Goal: Communication & Community: Answer question/provide support

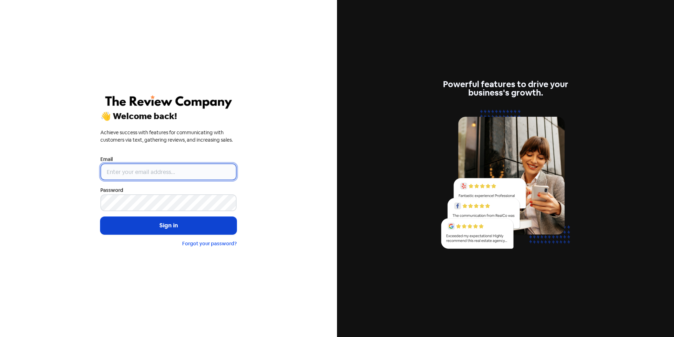
type input "[EMAIL_ADDRESS][DOMAIN_NAME]"
click at [155, 226] on button "Sign in" at bounding box center [168, 226] width 136 height 18
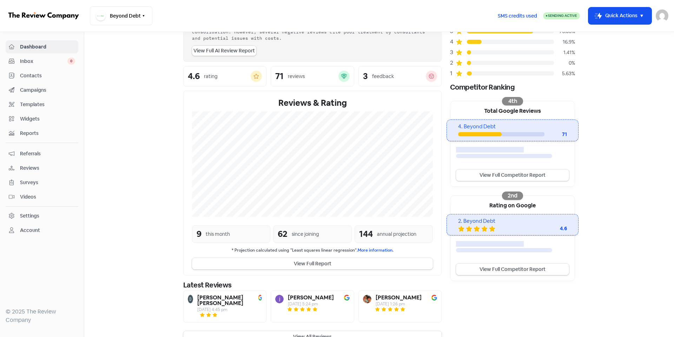
scroll to position [72, 0]
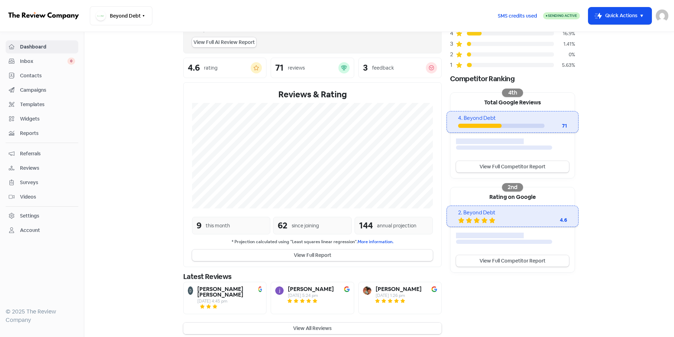
click at [290, 324] on button "View All Reviews" at bounding box center [312, 328] width 258 height 12
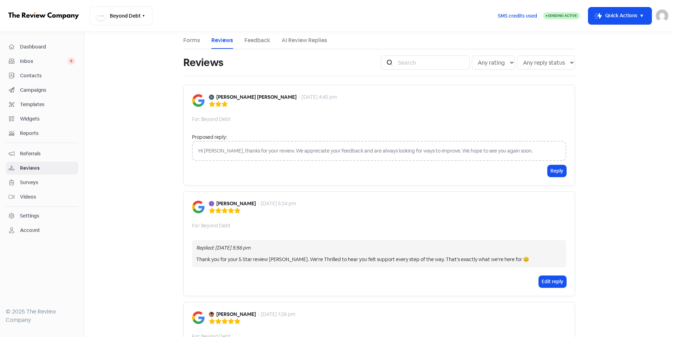
click at [442, 153] on div "Hi [PERSON_NAME], thanks for your review. We appreciate your feedback and are a…" at bounding box center [379, 151] width 374 height 20
click at [556, 169] on button "Reply" at bounding box center [556, 171] width 19 height 12
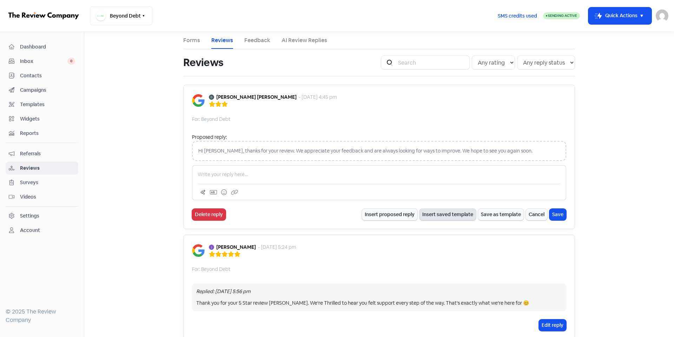
click at [452, 216] on button "Insert saved template" at bounding box center [447, 214] width 56 height 12
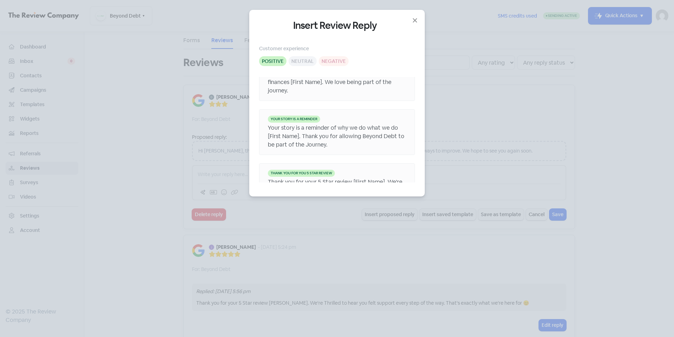
scroll to position [28, 0]
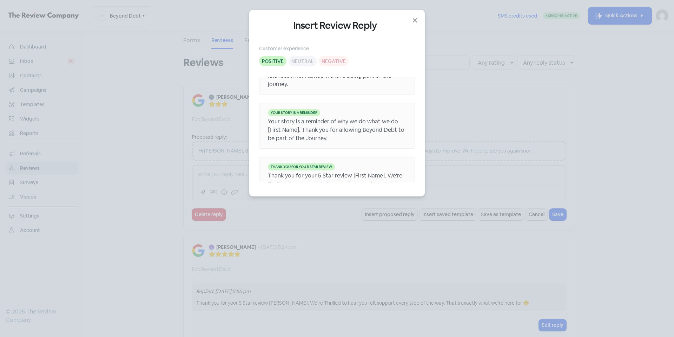
drag, startPoint x: 384, startPoint y: 14, endPoint x: 421, endPoint y: 22, distance: 38.3
click at [421, 22] on div "Insert Review Reply Customer experience Positive Neutral Negative Happy to hear…" at bounding box center [336, 103] width 175 height 186
click at [129, 135] on div "Insert Review Reply Customer experience Positive Neutral Negative Happy to hear…" at bounding box center [337, 168] width 674 height 337
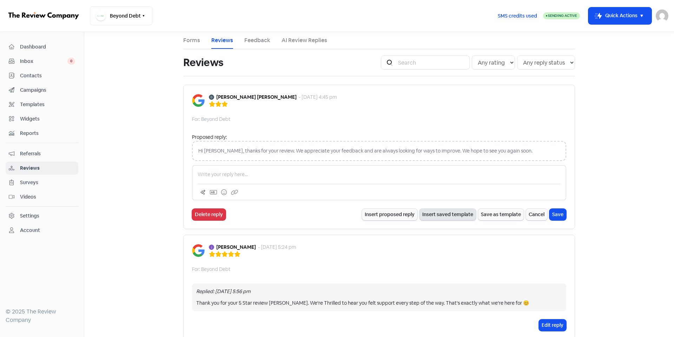
click at [452, 214] on button "Insert saved template" at bounding box center [447, 214] width 56 height 12
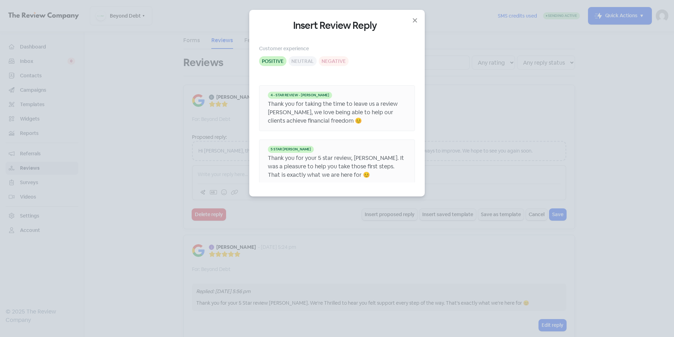
scroll to position [390, 0]
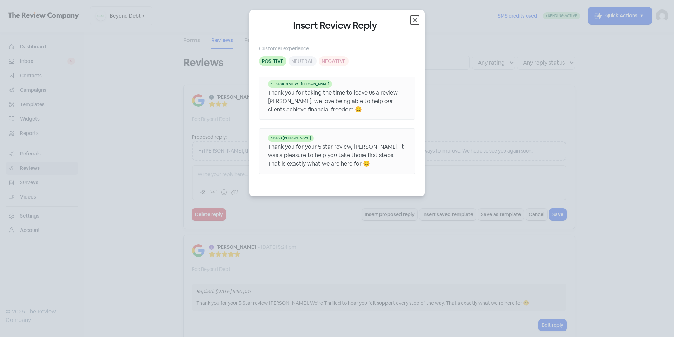
click at [415, 19] on icon "button" at bounding box center [415, 20] width 8 height 8
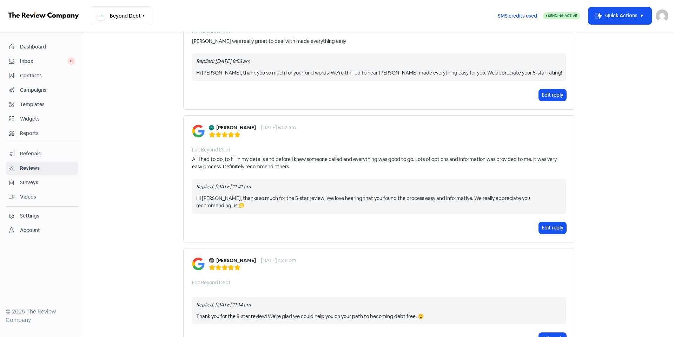
scroll to position [1008, 0]
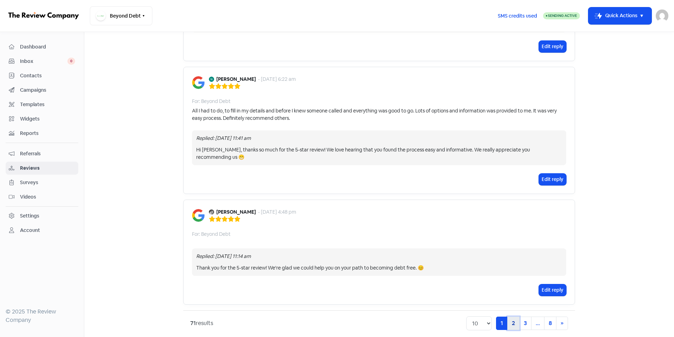
click at [513, 317] on link "2" at bounding box center [513, 322] width 12 height 13
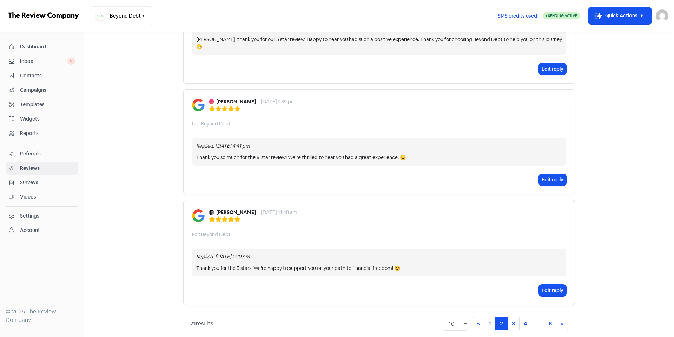
scroll to position [946, 0]
click at [511, 316] on link "3" at bounding box center [513, 322] width 12 height 13
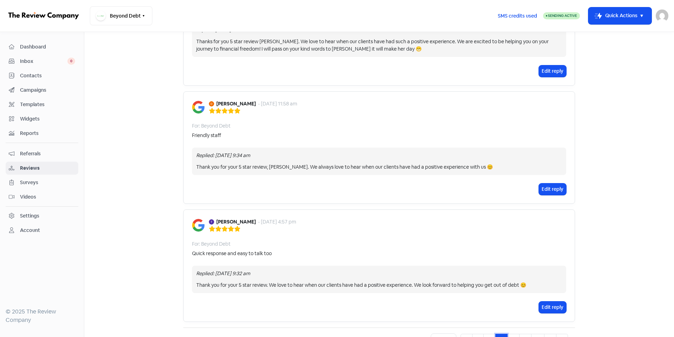
scroll to position [1013, 0]
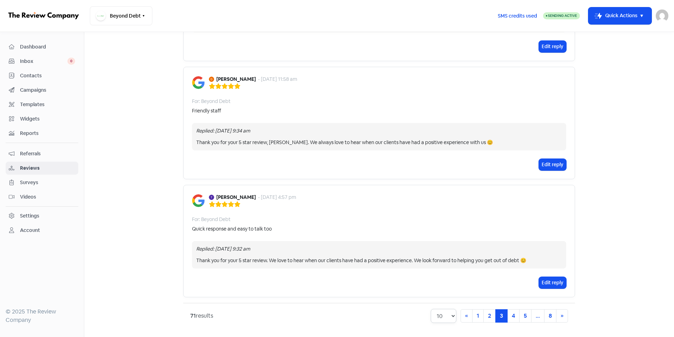
click at [449, 315] on select "10 20 30 50 100" at bounding box center [444, 315] width 26 height 14
select select "100"
click at [431, 308] on select "10 20 30 50 100" at bounding box center [444, 315] width 26 height 14
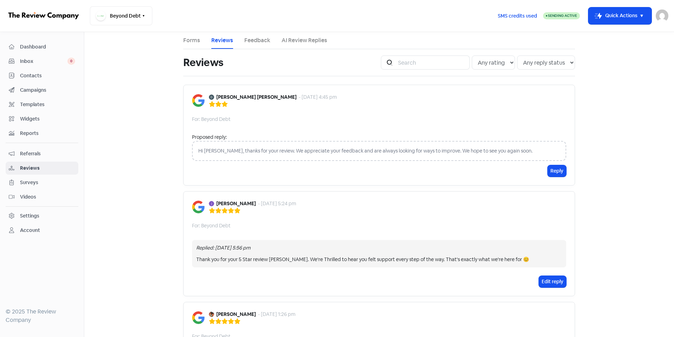
click at [241, 151] on div "Hi [PERSON_NAME], thanks for your review. We appreciate your feedback and are a…" at bounding box center [379, 151] width 374 height 20
click at [272, 151] on div "Hi [PERSON_NAME], thanks for your review. We appreciate your feedback and are a…" at bounding box center [379, 151] width 374 height 20
click at [435, 151] on div "Hi [PERSON_NAME], thanks for your review. We appreciate your feedback and are a…" at bounding box center [379, 151] width 374 height 20
drag, startPoint x: 435, startPoint y: 149, endPoint x: 506, endPoint y: 151, distance: 71.2
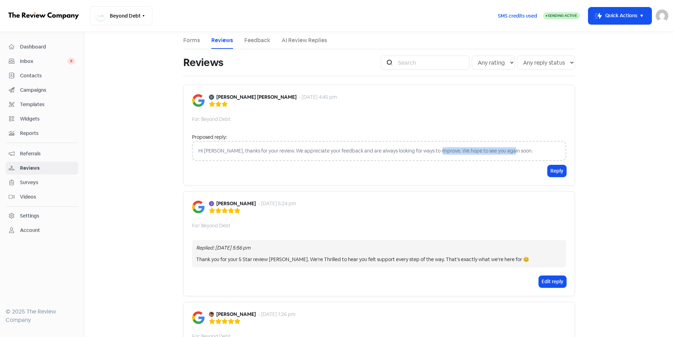
click at [506, 151] on div "Hi [PERSON_NAME], thanks for your review. We appreciate your feedback and are a…" at bounding box center [379, 151] width 374 height 20
click at [479, 172] on div "Reply" at bounding box center [379, 171] width 374 height 12
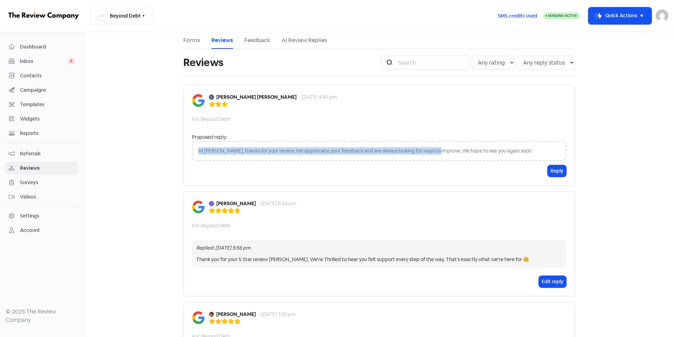
drag, startPoint x: 433, startPoint y: 150, endPoint x: 184, endPoint y: 152, distance: 248.8
click at [184, 152] on div "[PERSON_NAME] [PERSON_NAME] - [DATE] 4:45 pm For: Beyond Debt Proposed reply: H…" at bounding box center [379, 135] width 392 height 101
copy div "Hi [PERSON_NAME], thanks for your review. We appreciate your feedback and are a…"
click at [556, 172] on button "Reply" at bounding box center [556, 171] width 19 height 12
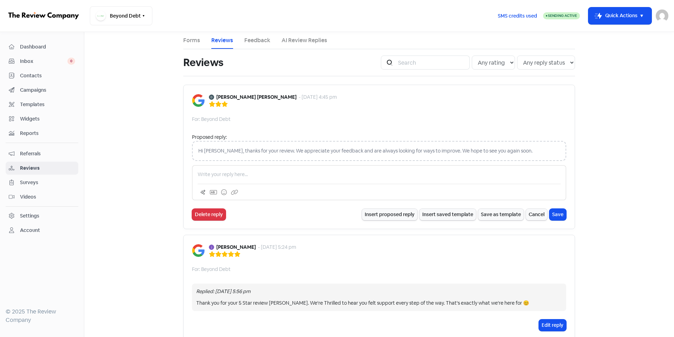
click at [224, 171] on p at bounding box center [379, 174] width 363 height 7
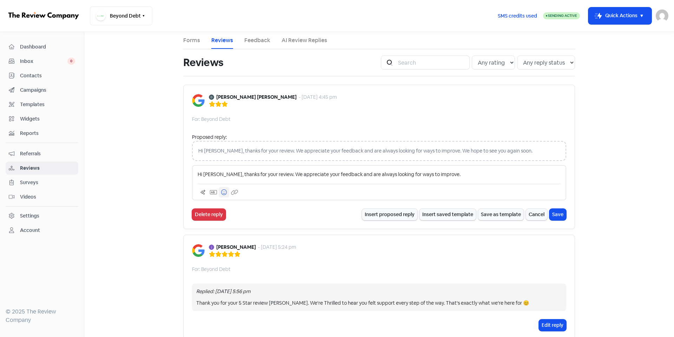
click at [222, 192] on icon at bounding box center [224, 192] width 6 height 6
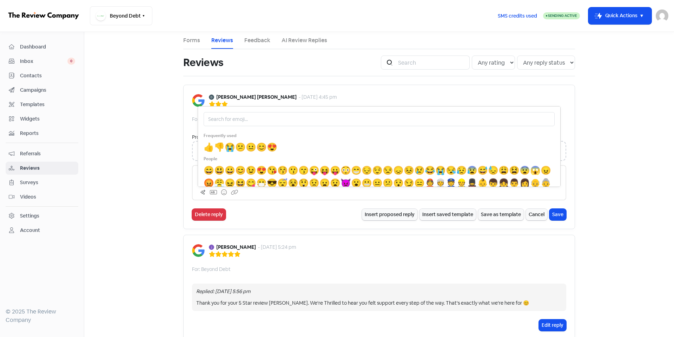
click at [240, 172] on span "😊" at bounding box center [240, 170] width 11 height 11
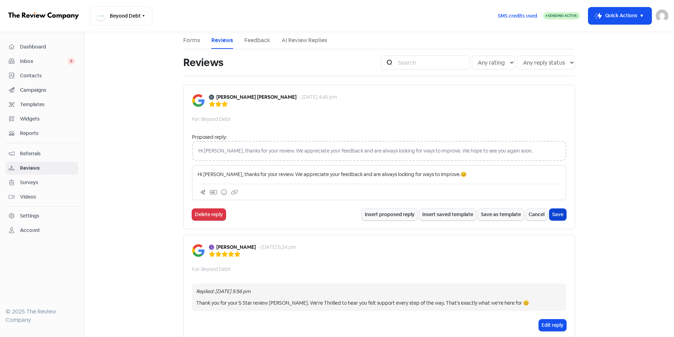
click at [556, 212] on button "Save" at bounding box center [557, 214] width 17 height 12
